Goal: Navigation & Orientation: Find specific page/section

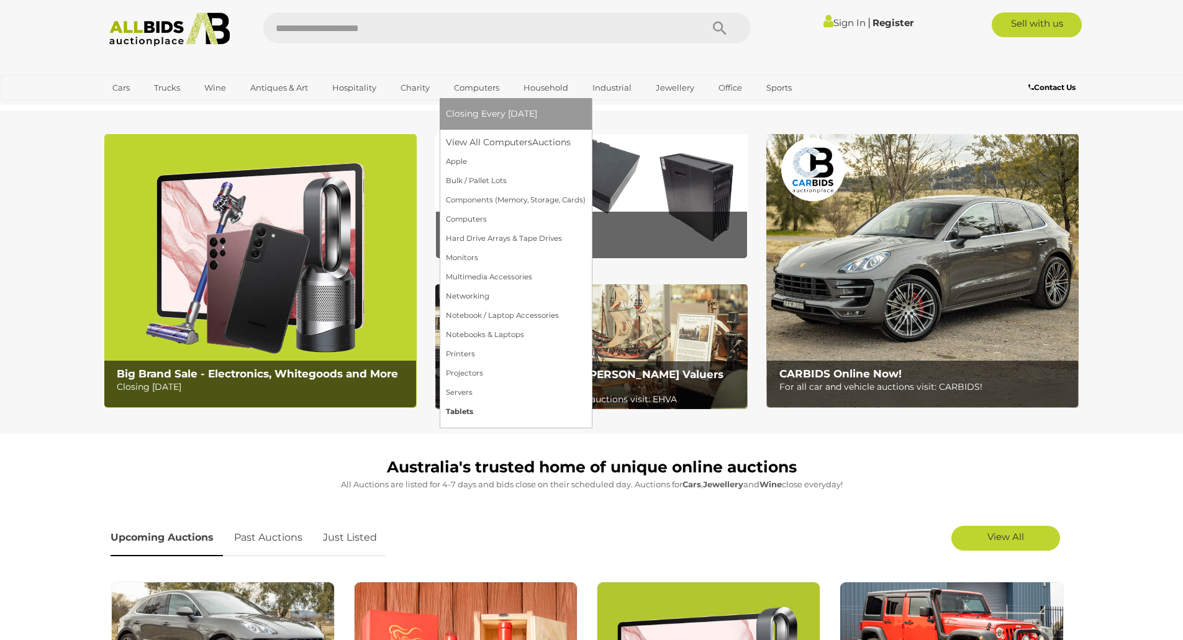
click at [468, 406] on link "Tablets" at bounding box center [516, 411] width 140 height 19
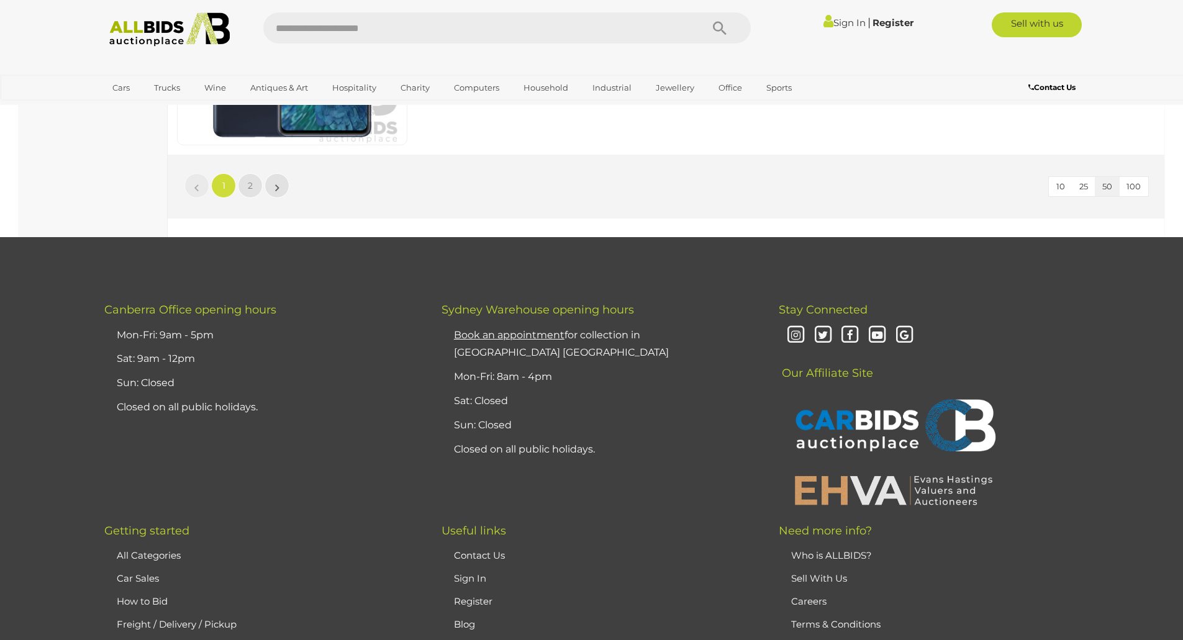
scroll to position [11862, 0]
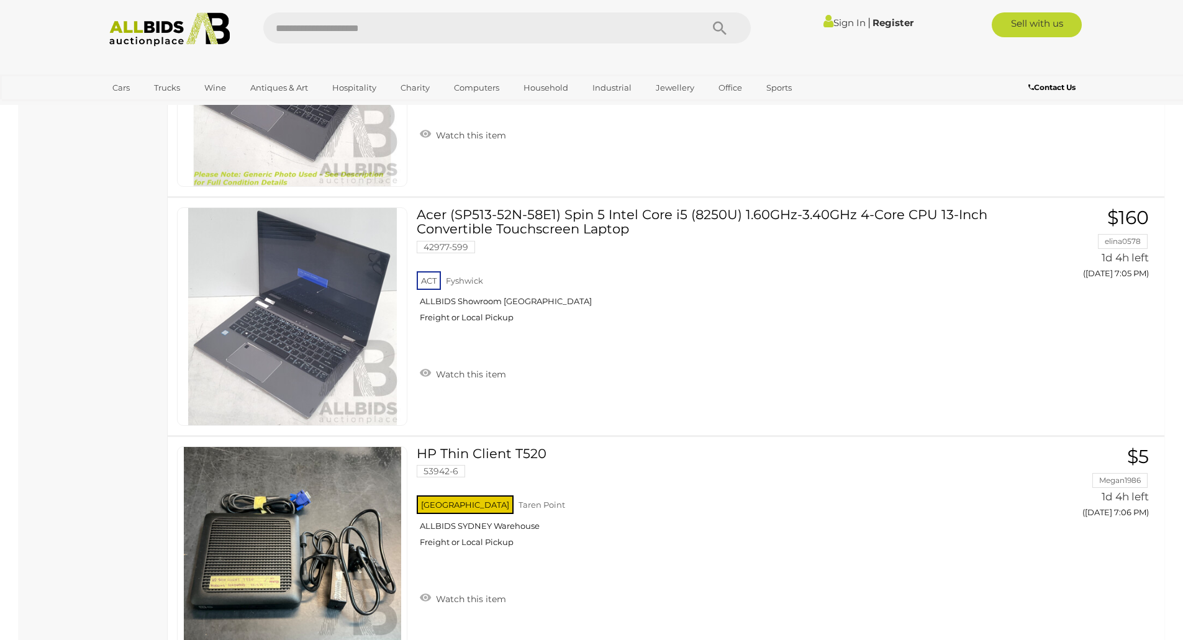
scroll to position [7266, 0]
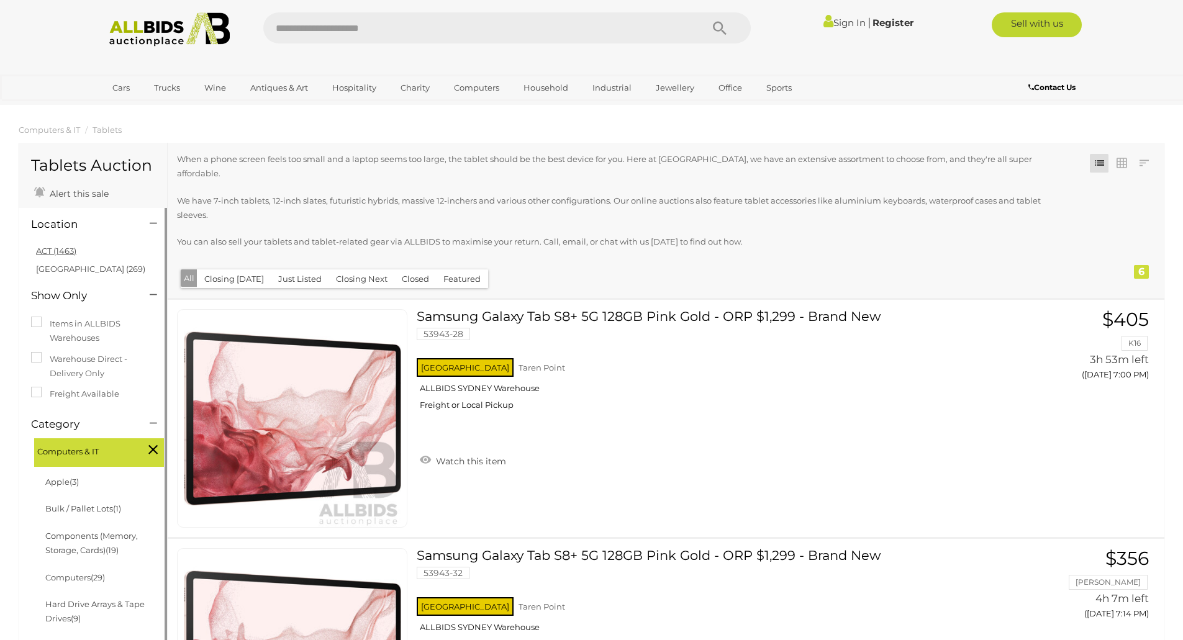
click at [56, 252] on link "ACT (1463)" at bounding box center [56, 251] width 40 height 10
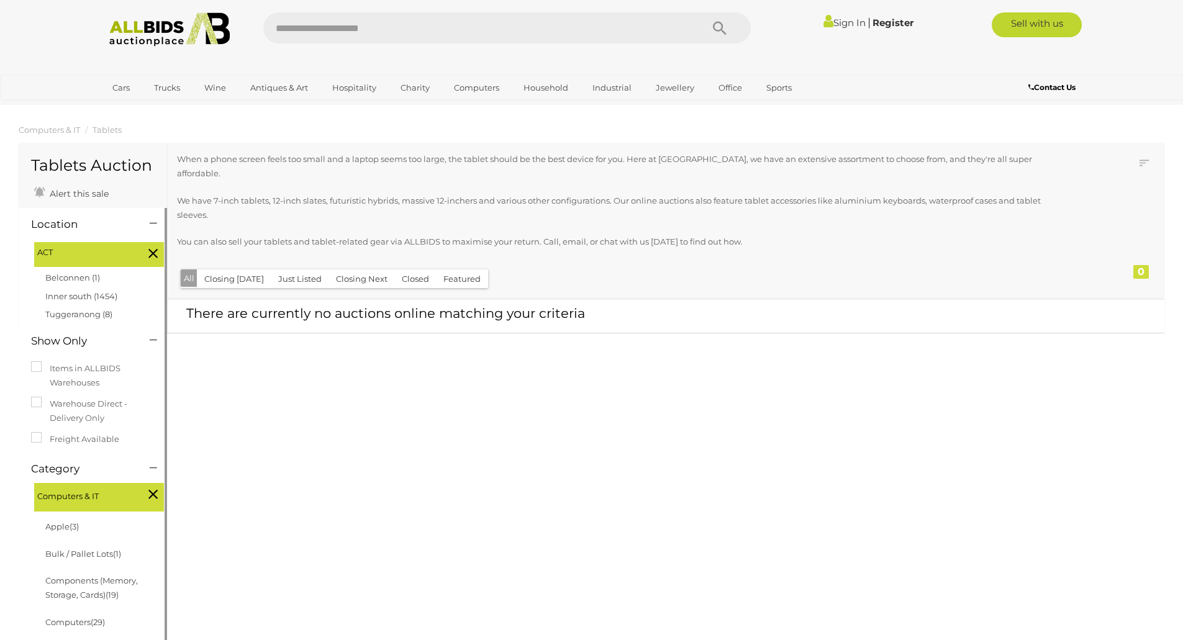
click at [84, 283] on li "Belconnen (1)" at bounding box center [103, 278] width 120 height 18
click at [83, 280] on link "Belconnen (1)" at bounding box center [72, 278] width 55 height 10
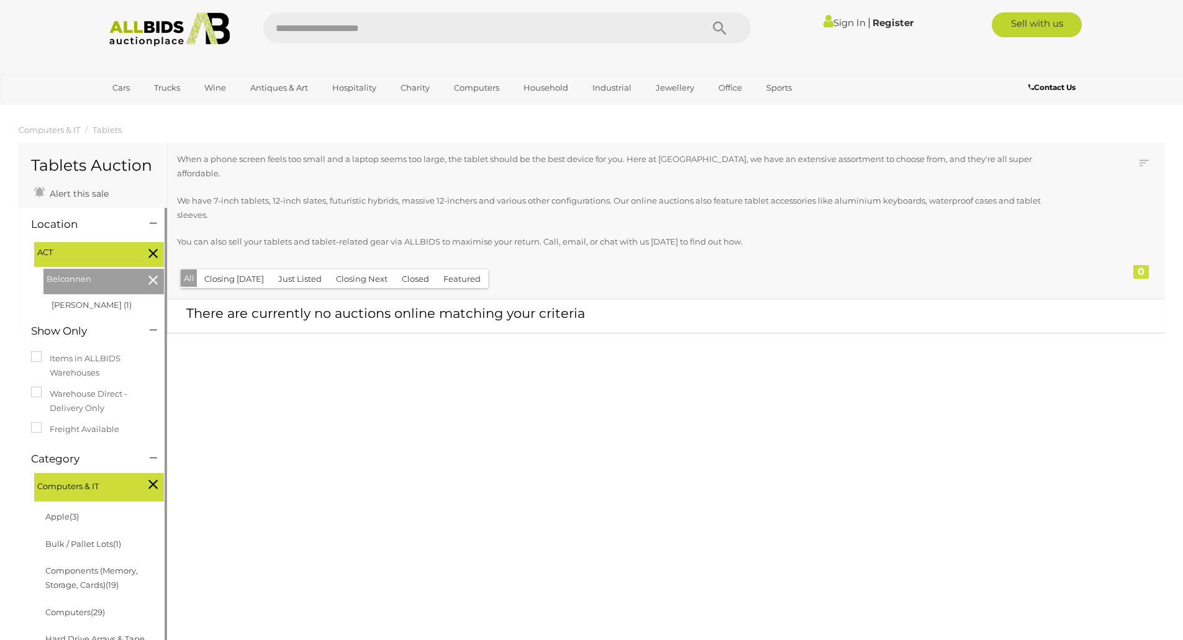
click at [157, 279] on icon at bounding box center [152, 280] width 9 height 16
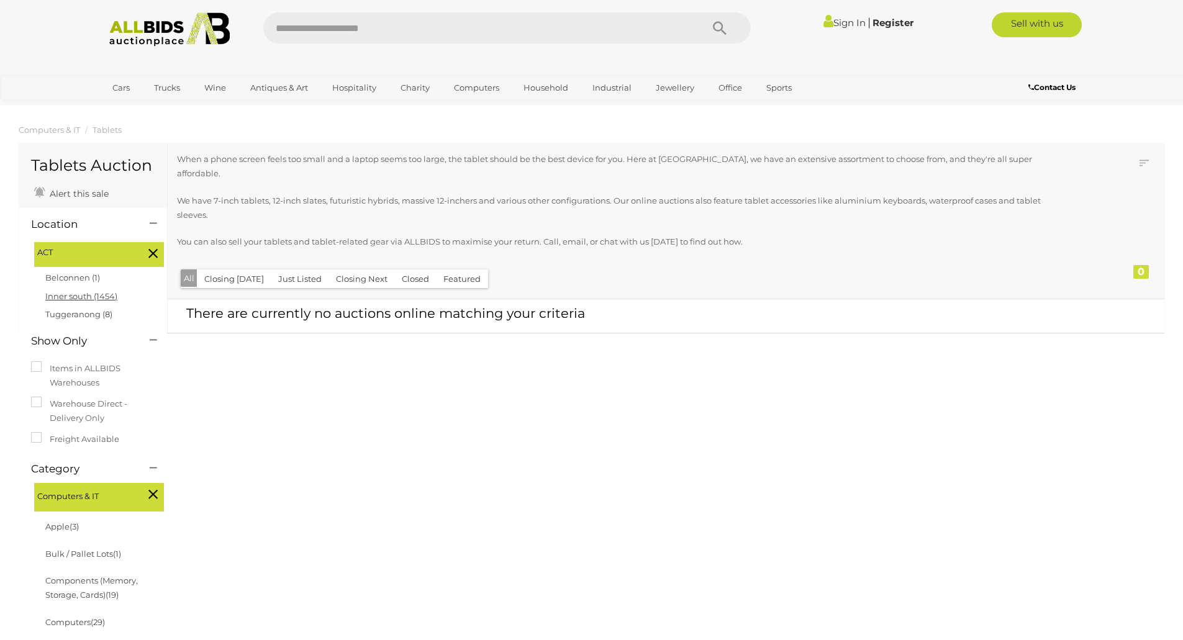
click at [93, 297] on link "Inner south (1454)" at bounding box center [81, 296] width 72 height 10
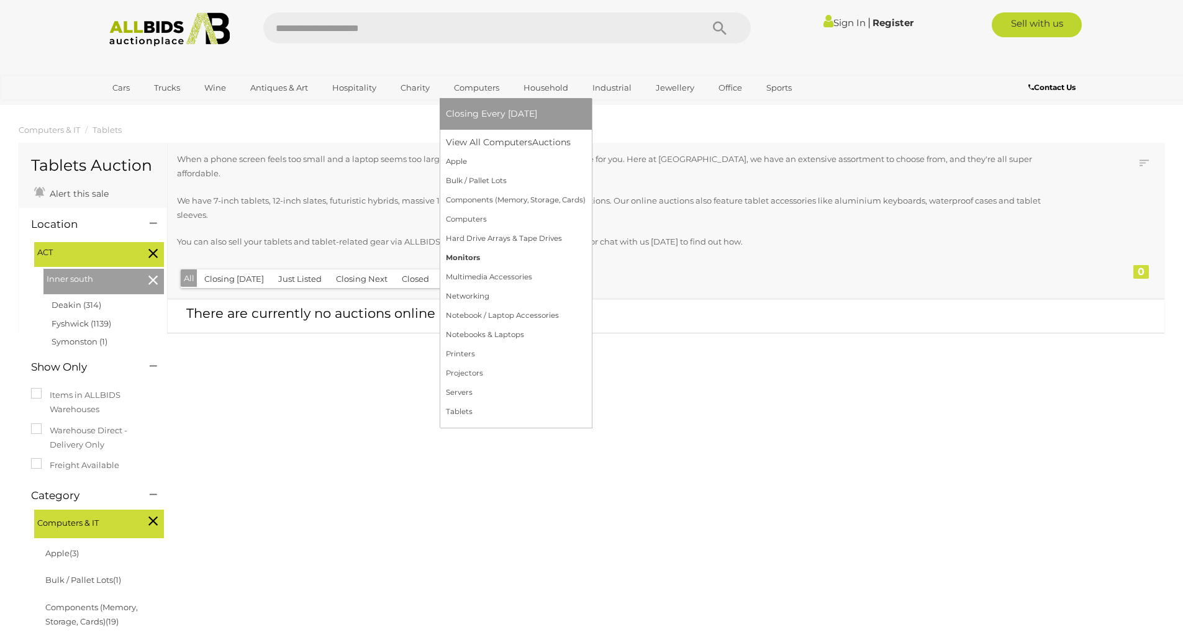
click at [480, 263] on link "Monitors" at bounding box center [516, 257] width 140 height 19
